Goal: Task Accomplishment & Management: Manage account settings

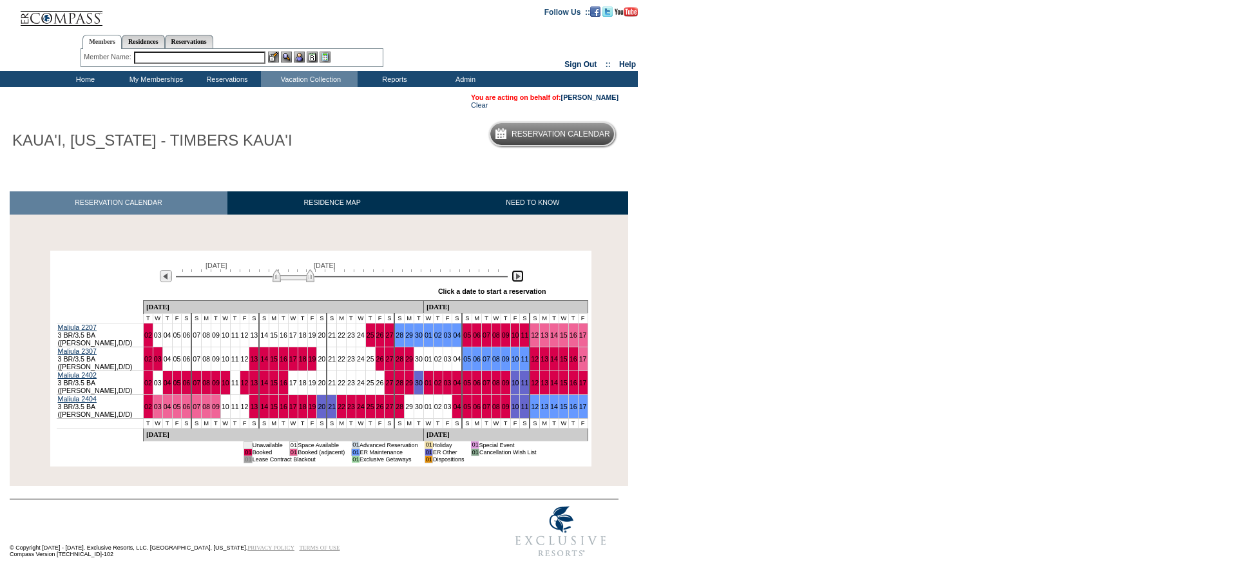
click at [518, 281] on img at bounding box center [517, 276] width 12 height 12
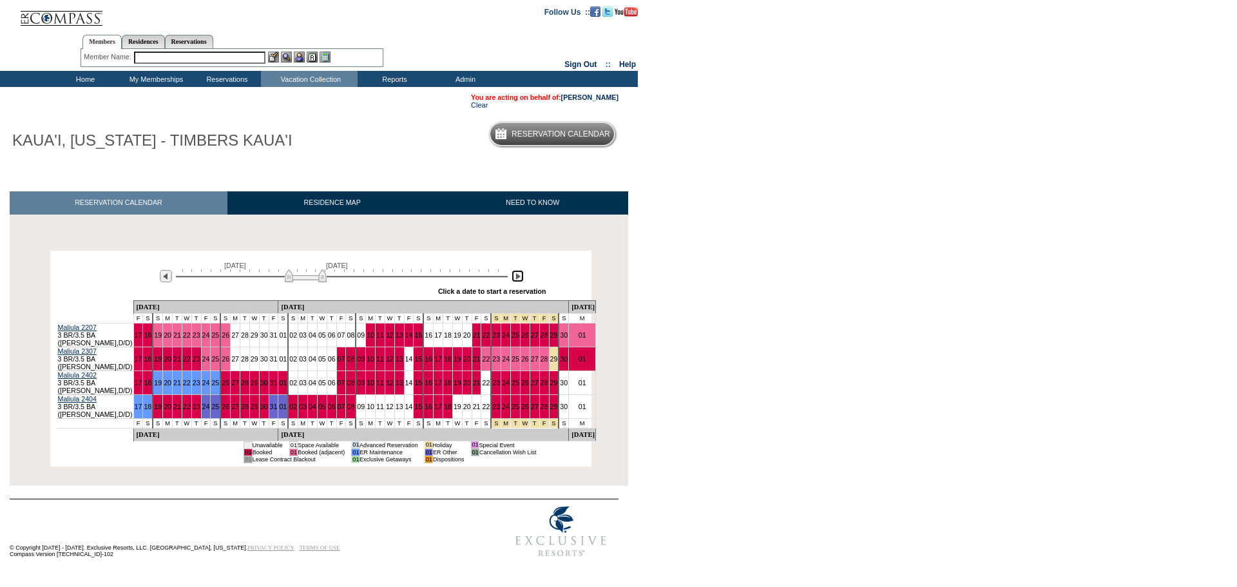
click at [518, 280] on img at bounding box center [517, 276] width 12 height 12
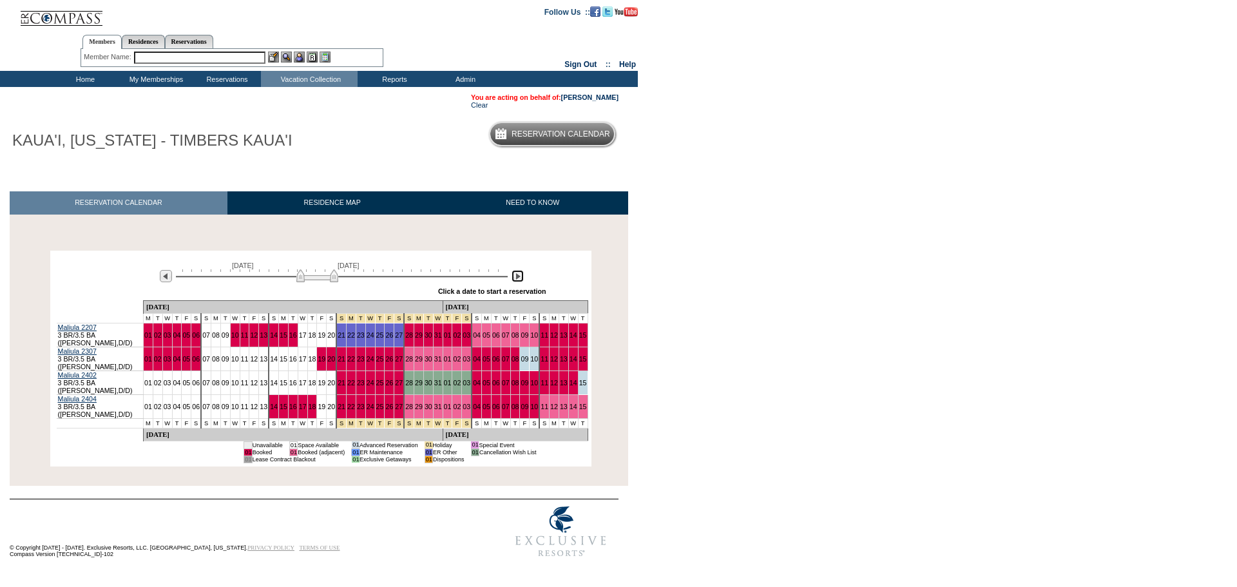
click at [518, 280] on img at bounding box center [517, 276] width 12 height 12
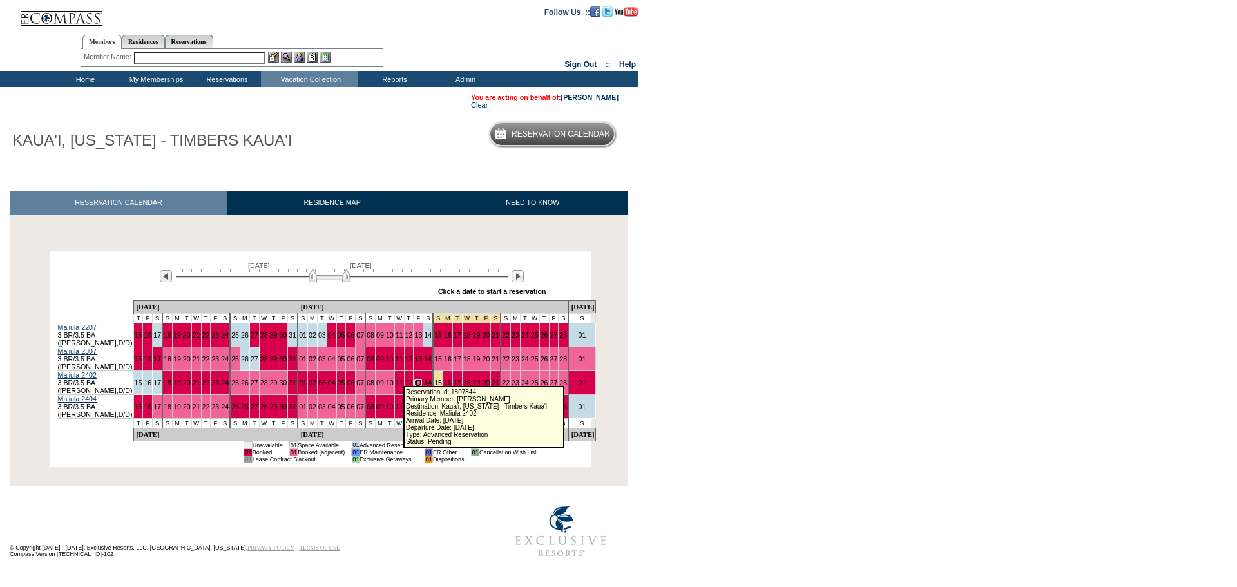
click at [414, 379] on link "13" at bounding box center [418, 383] width 8 height 8
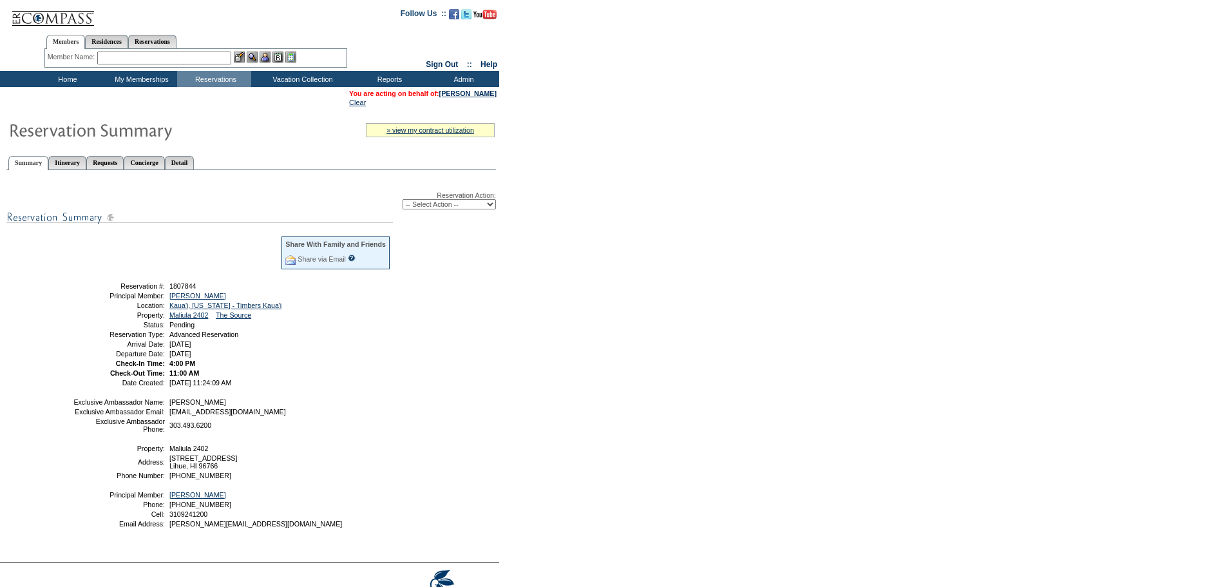
click at [433, 209] on select "-- Select Action -- Modify Reservation Dates Modify Reservation Cost Modify Occ…" at bounding box center [449, 204] width 93 height 10
select select "ChangeDates"
click at [403, 202] on select "-- Select Action -- Modify Reservation Dates Modify Reservation Cost Modify Occ…" at bounding box center [449, 204] width 93 height 10
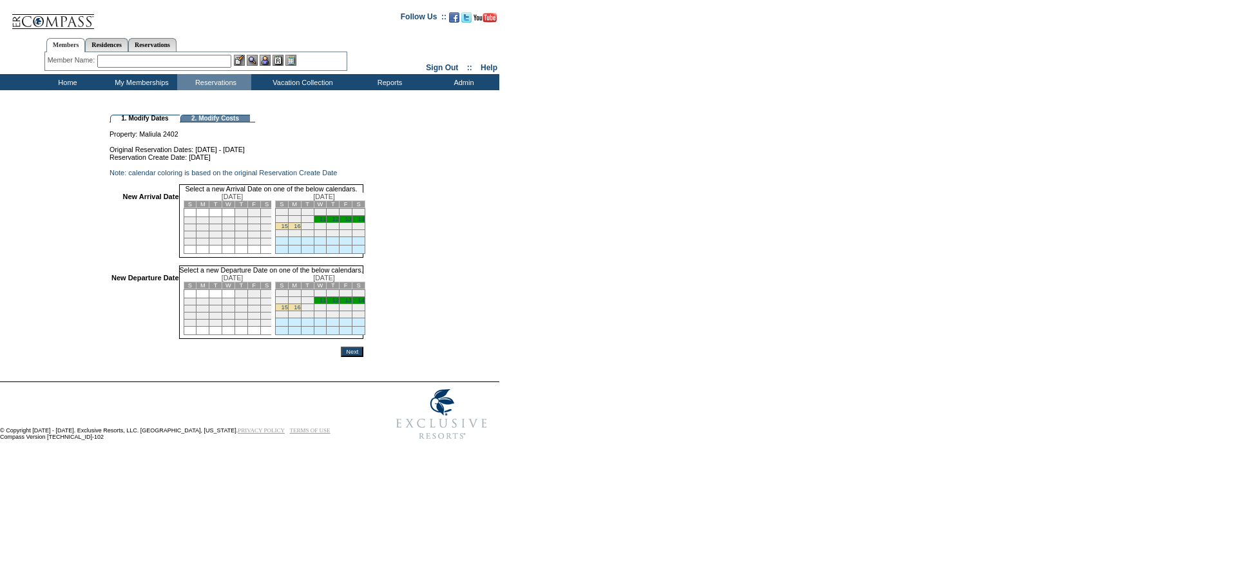
click at [326, 222] on link "11" at bounding box center [322, 219] width 6 height 6
